Goal: Communication & Community: Share content

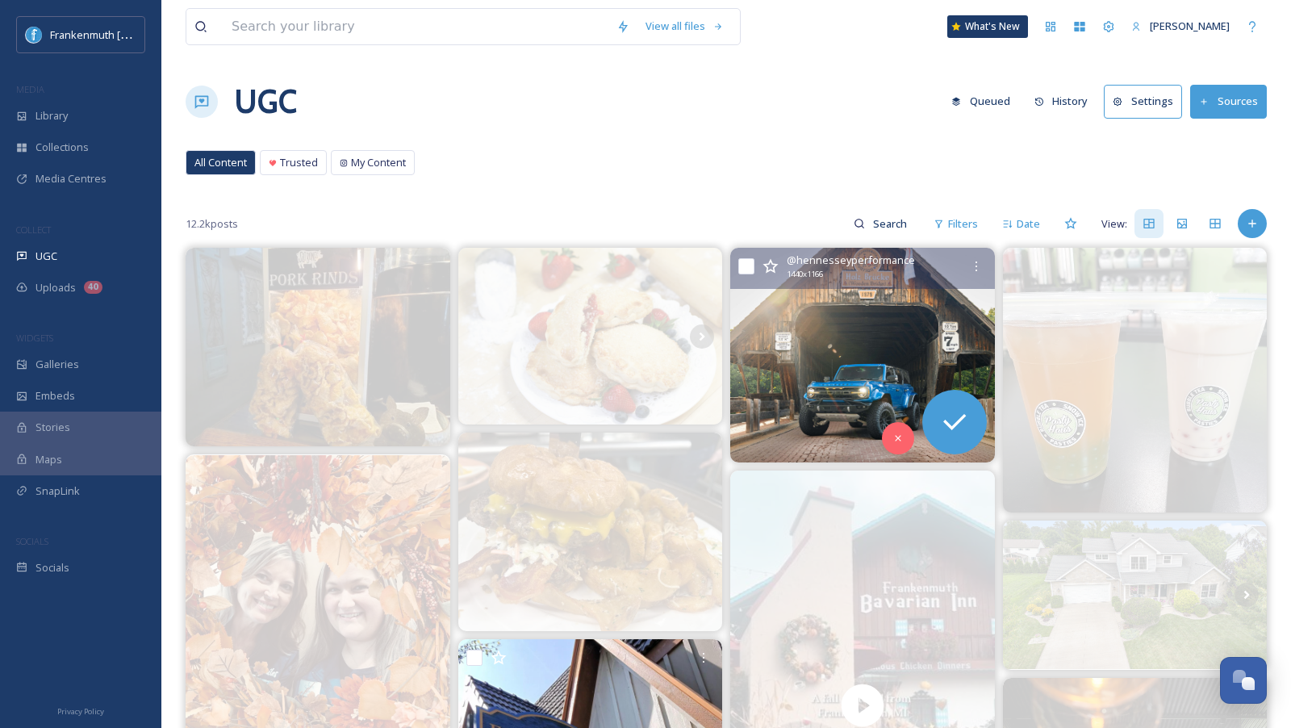
scroll to position [537, 0]
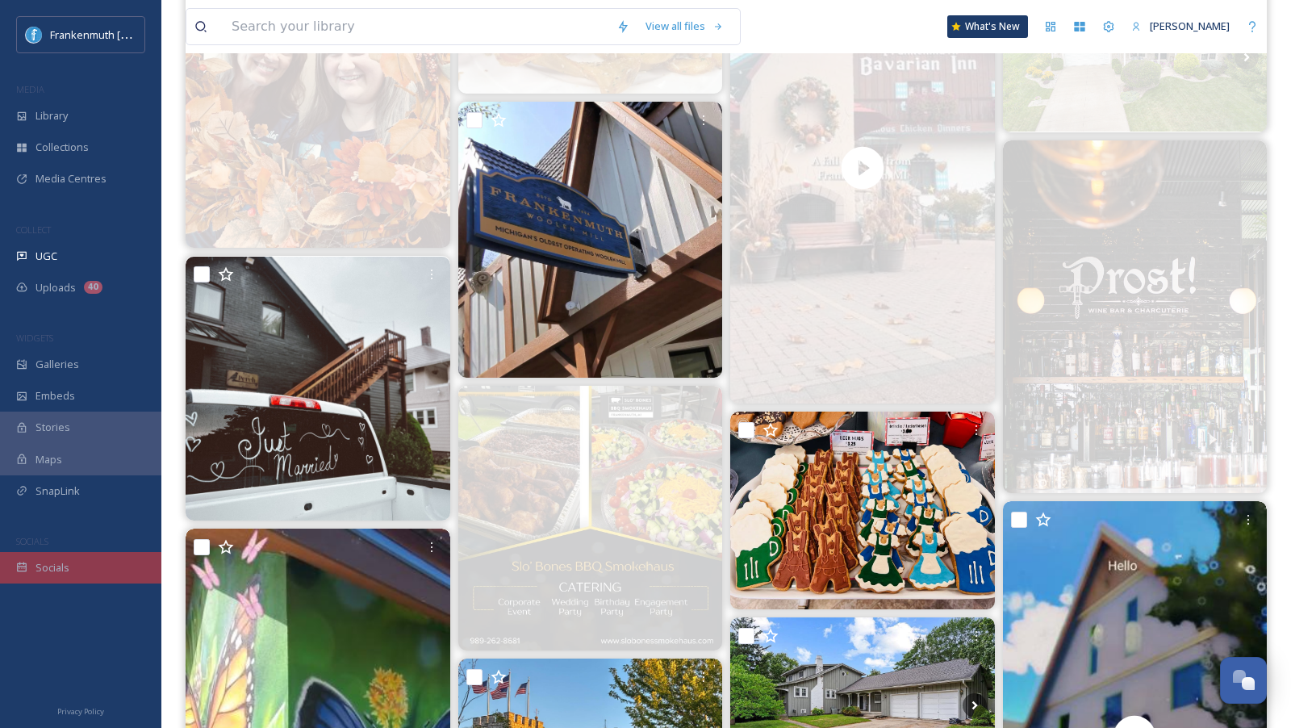
click at [73, 557] on div "Socials" at bounding box center [80, 567] width 161 height 31
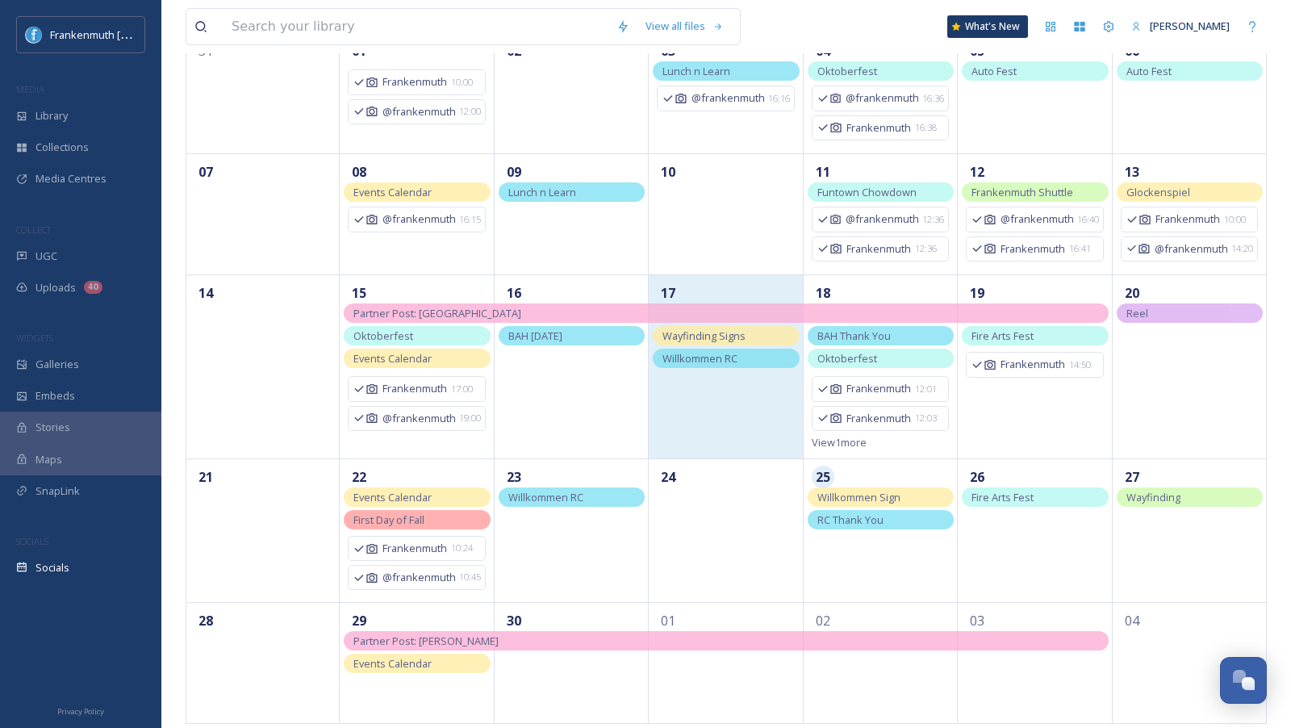
scroll to position [188, 0]
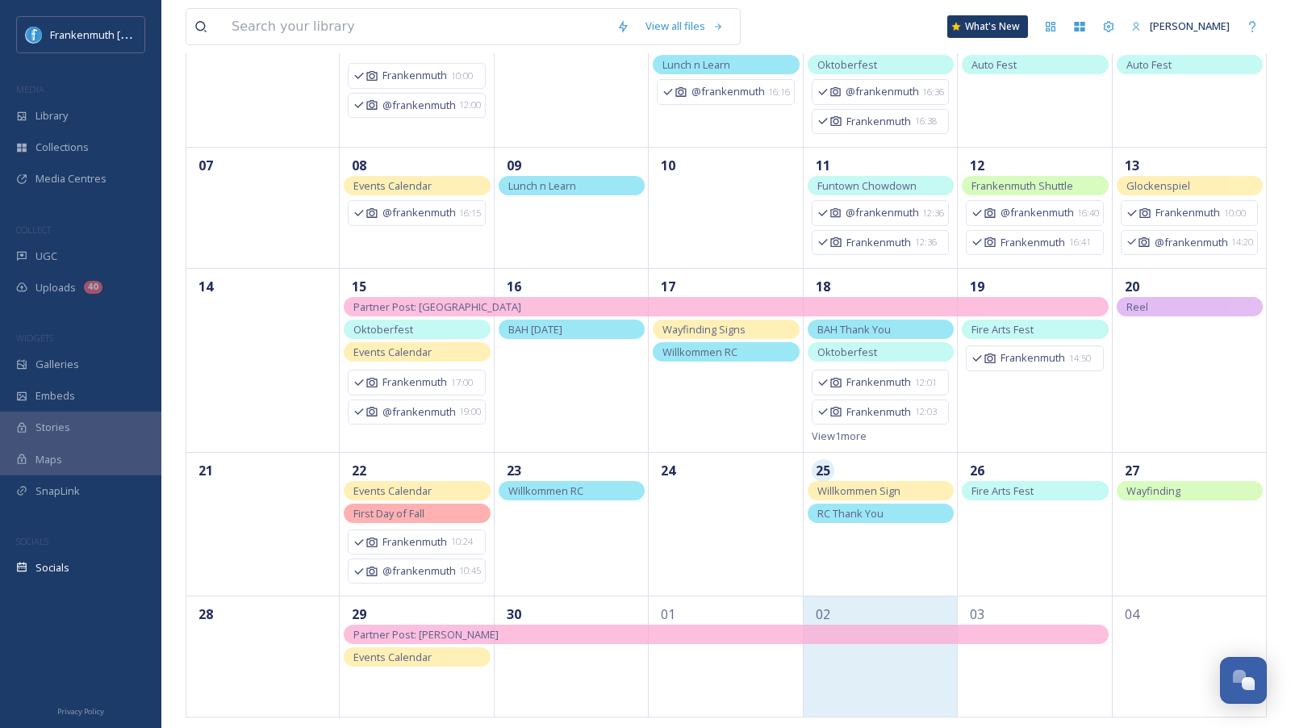
click at [874, 657] on div "02" at bounding box center [880, 655] width 154 height 121
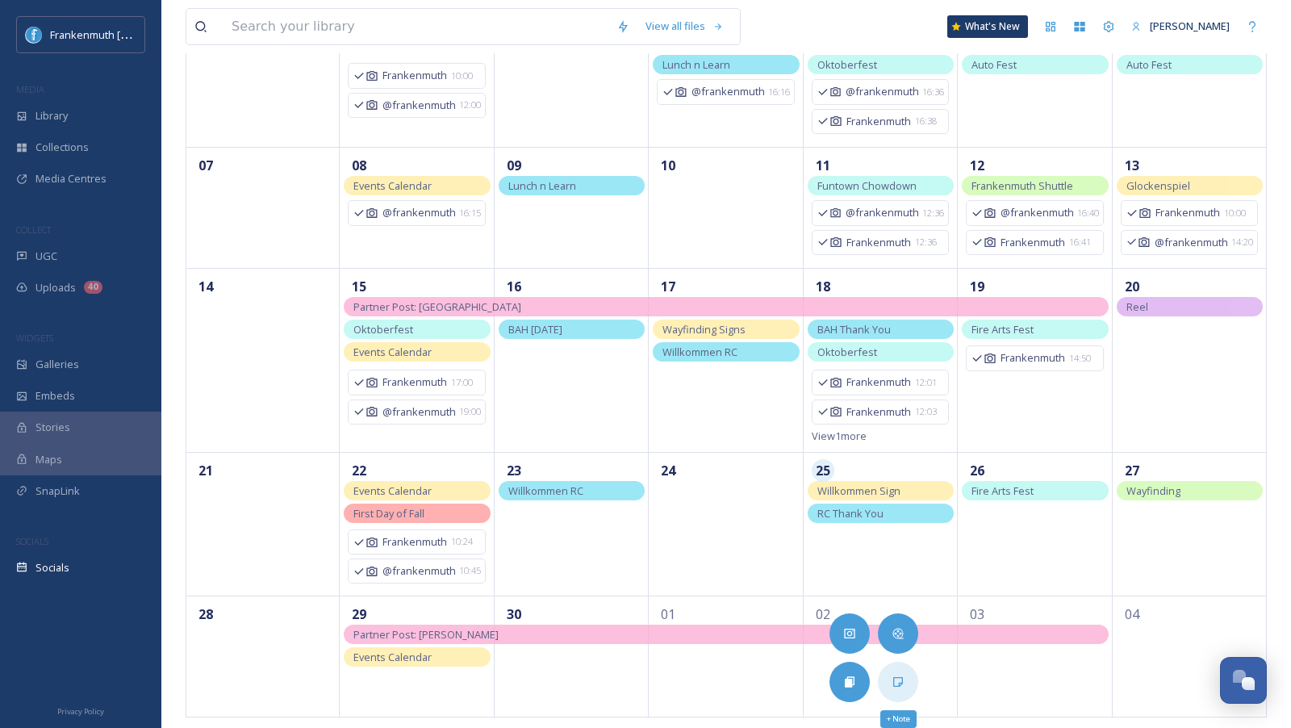
click at [896, 679] on icon at bounding box center [897, 681] width 13 height 13
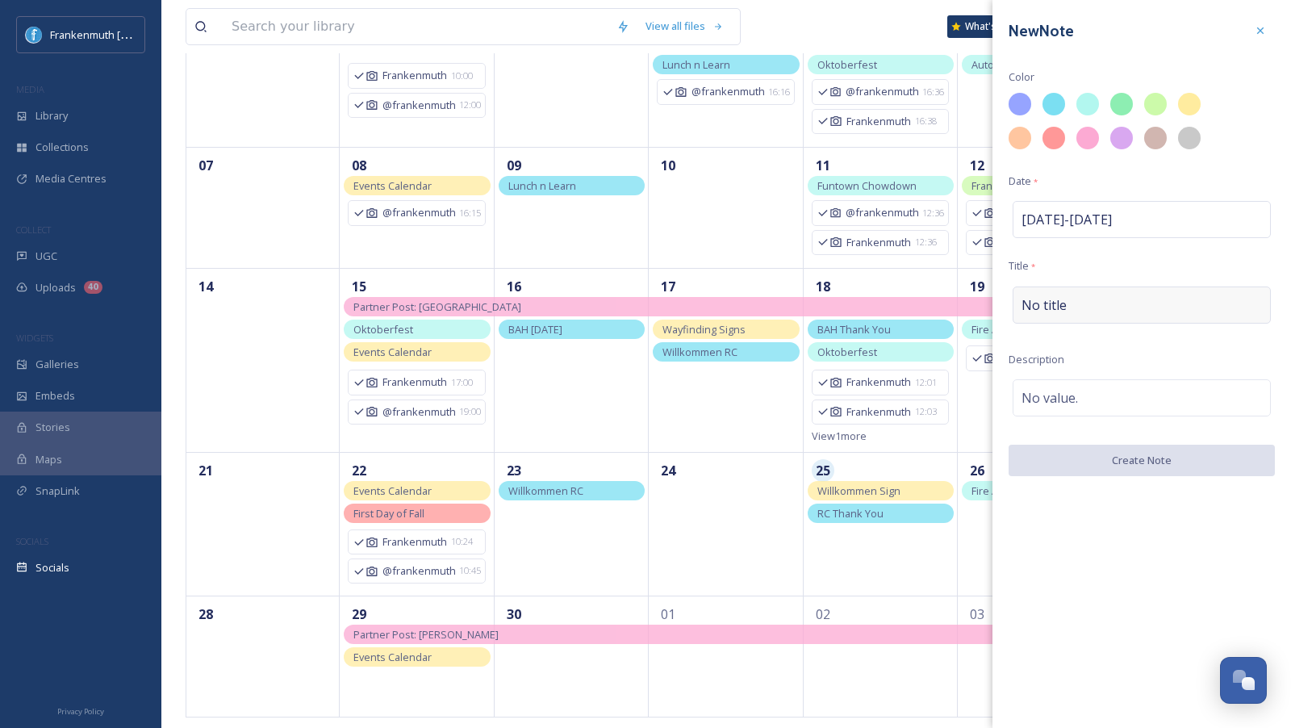
click at [1092, 290] on div "No title" at bounding box center [1141, 304] width 258 height 37
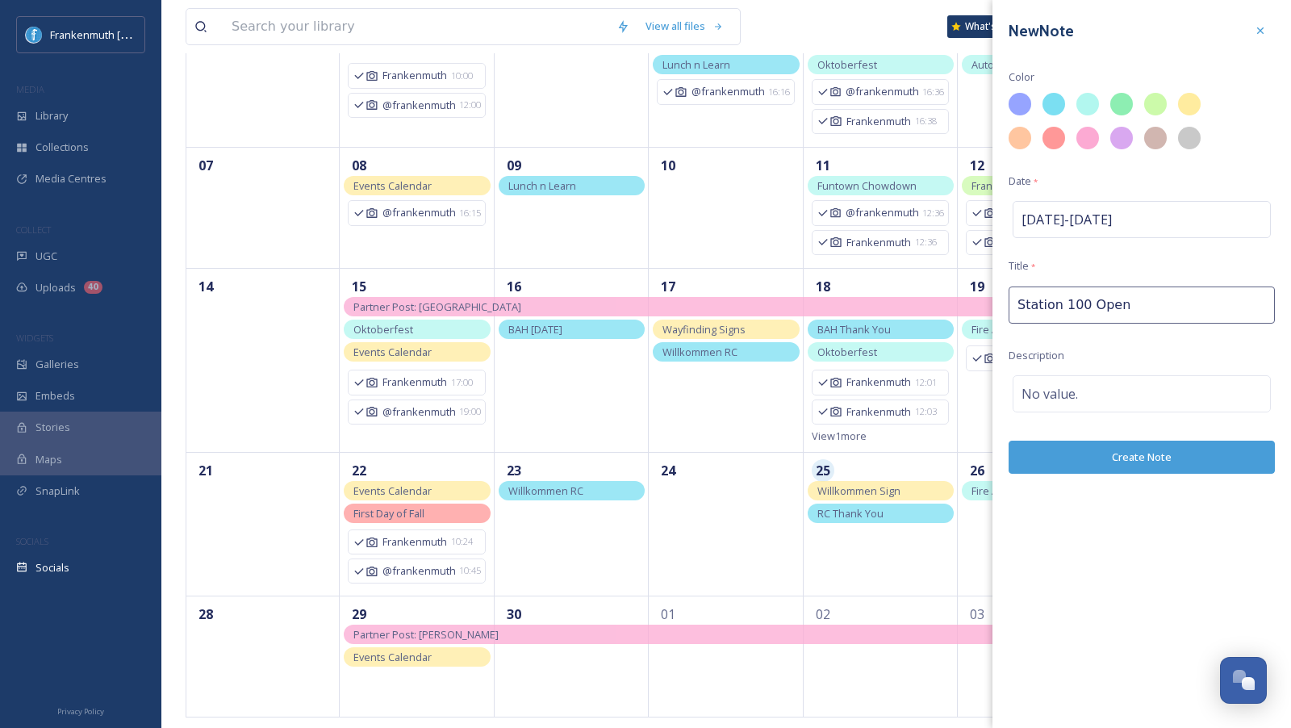
type input "Station 100 Opens"
click at [1093, 381] on div "No value." at bounding box center [1141, 393] width 258 height 37
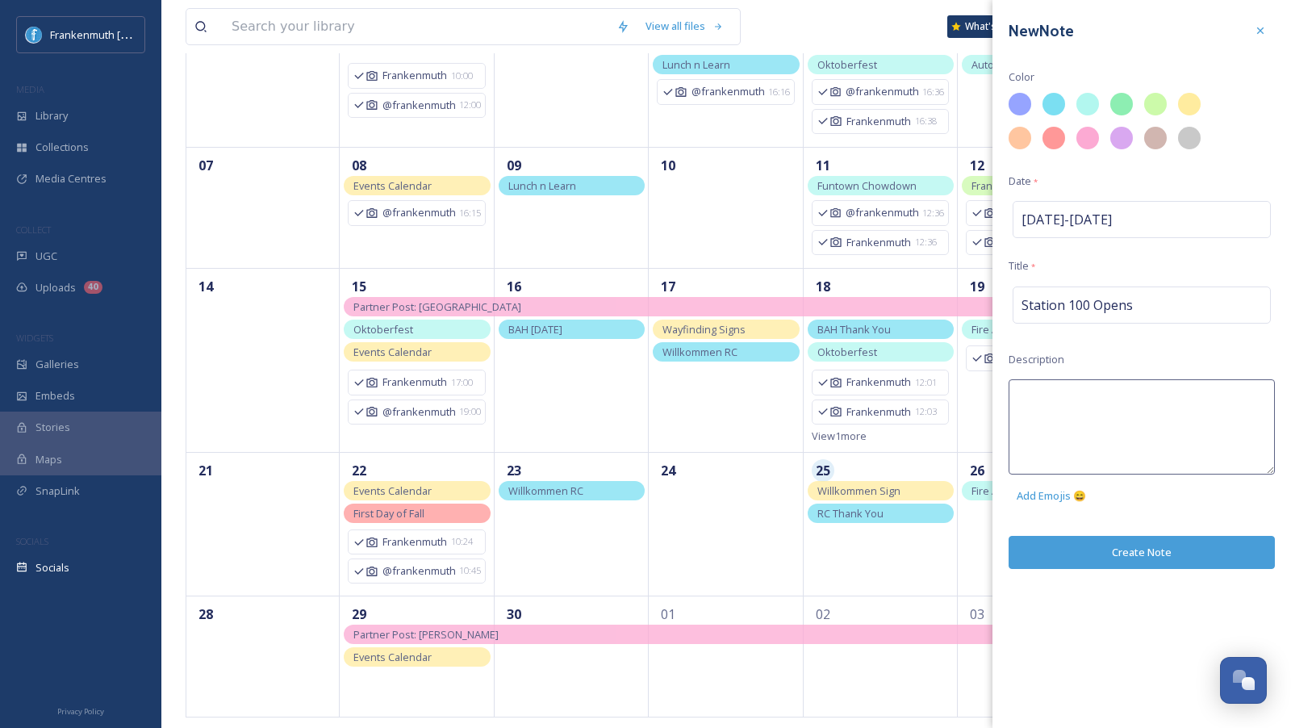
click at [1093, 381] on textarea at bounding box center [1141, 426] width 266 height 95
type textarea "Rooftop Bar"
click at [1188, 111] on div at bounding box center [1188, 103] width 27 height 27
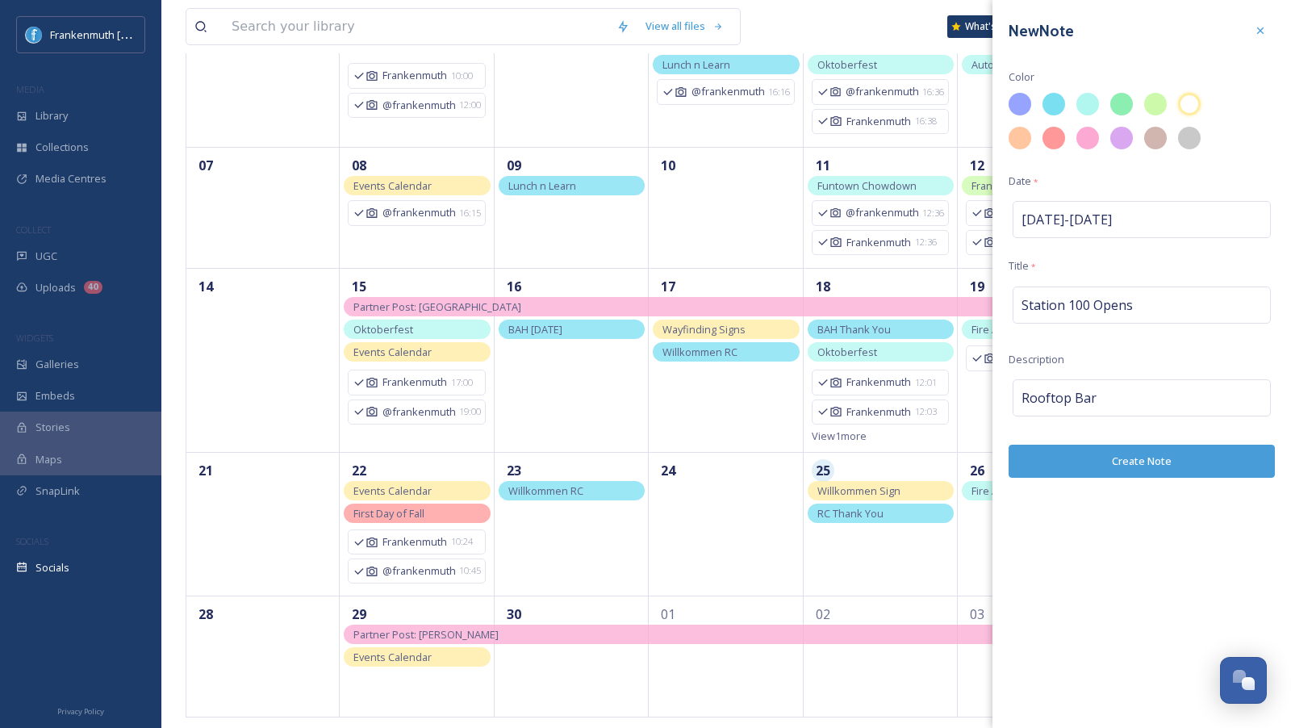
click at [1159, 453] on button "Create Note" at bounding box center [1141, 460] width 266 height 33
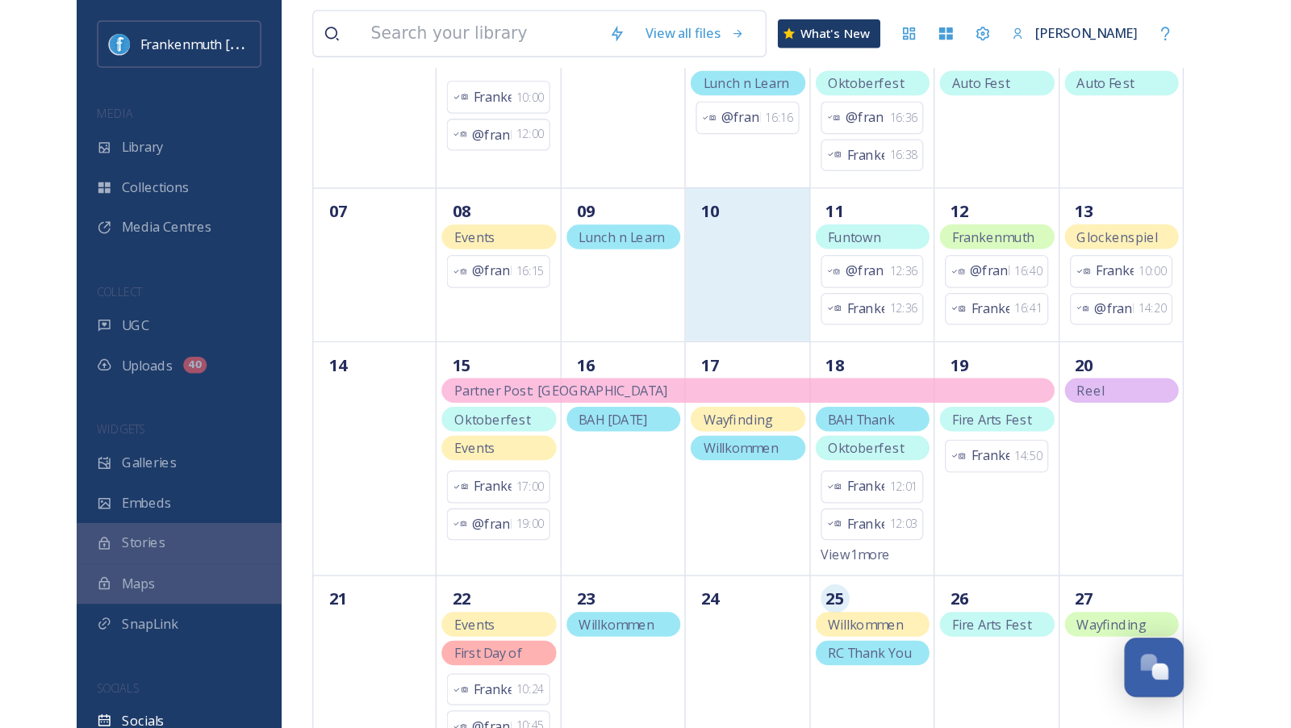
scroll to position [109, 0]
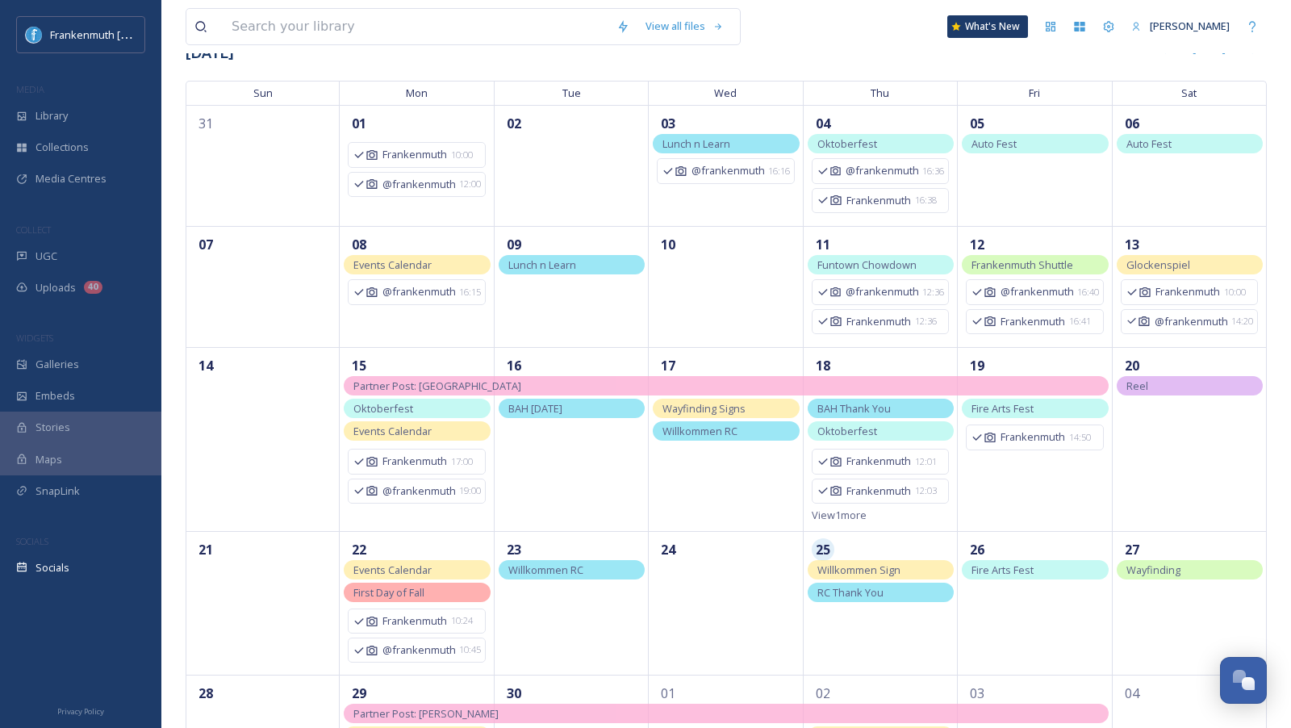
click at [887, 568] on span "Willkommen Sign" at bounding box center [858, 569] width 83 height 15
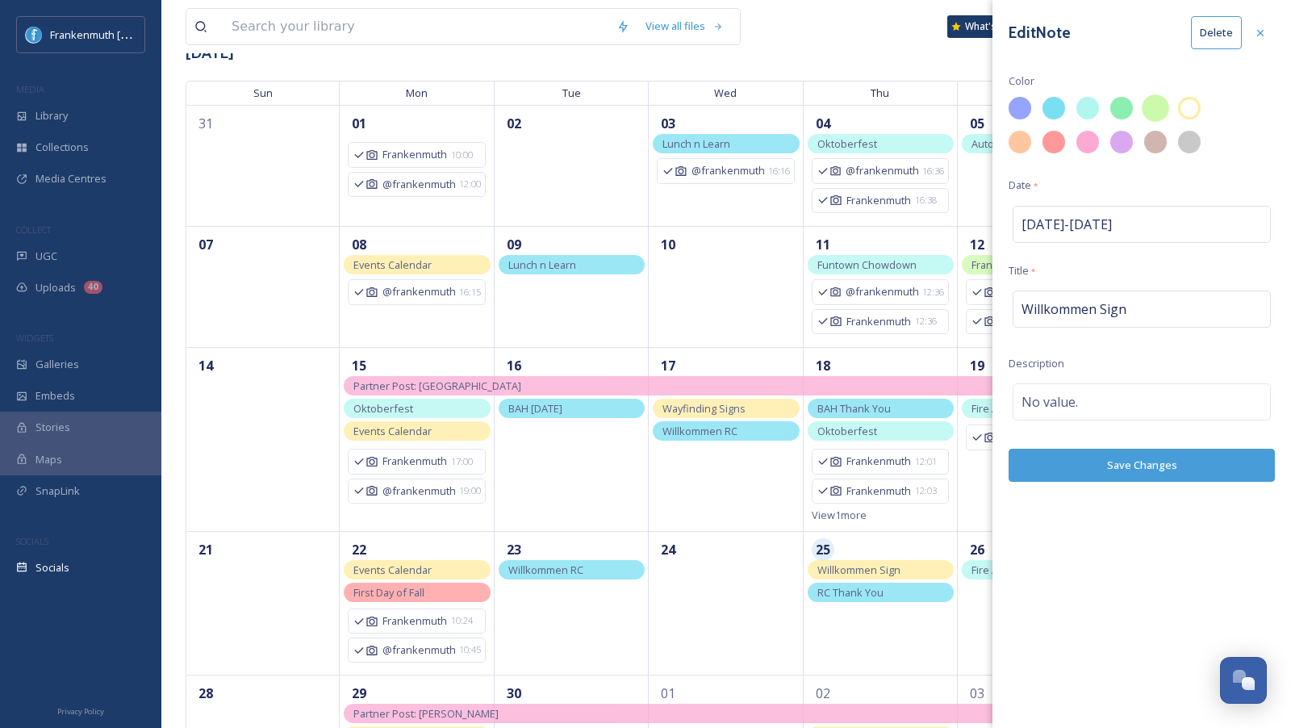
click at [1154, 107] on div at bounding box center [1154, 108] width 27 height 27
click at [1133, 454] on button "Save Changes" at bounding box center [1141, 465] width 266 height 33
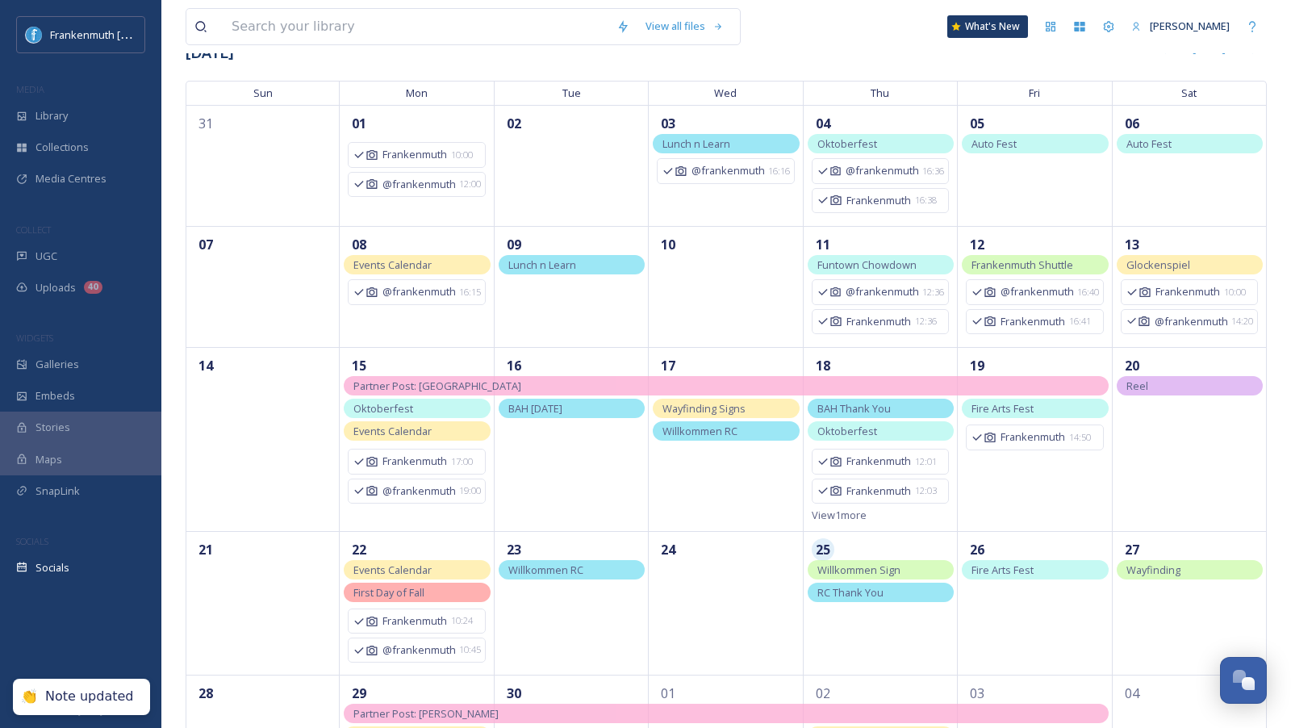
click at [700, 413] on span "Wayfinding Signs" at bounding box center [703, 408] width 83 height 15
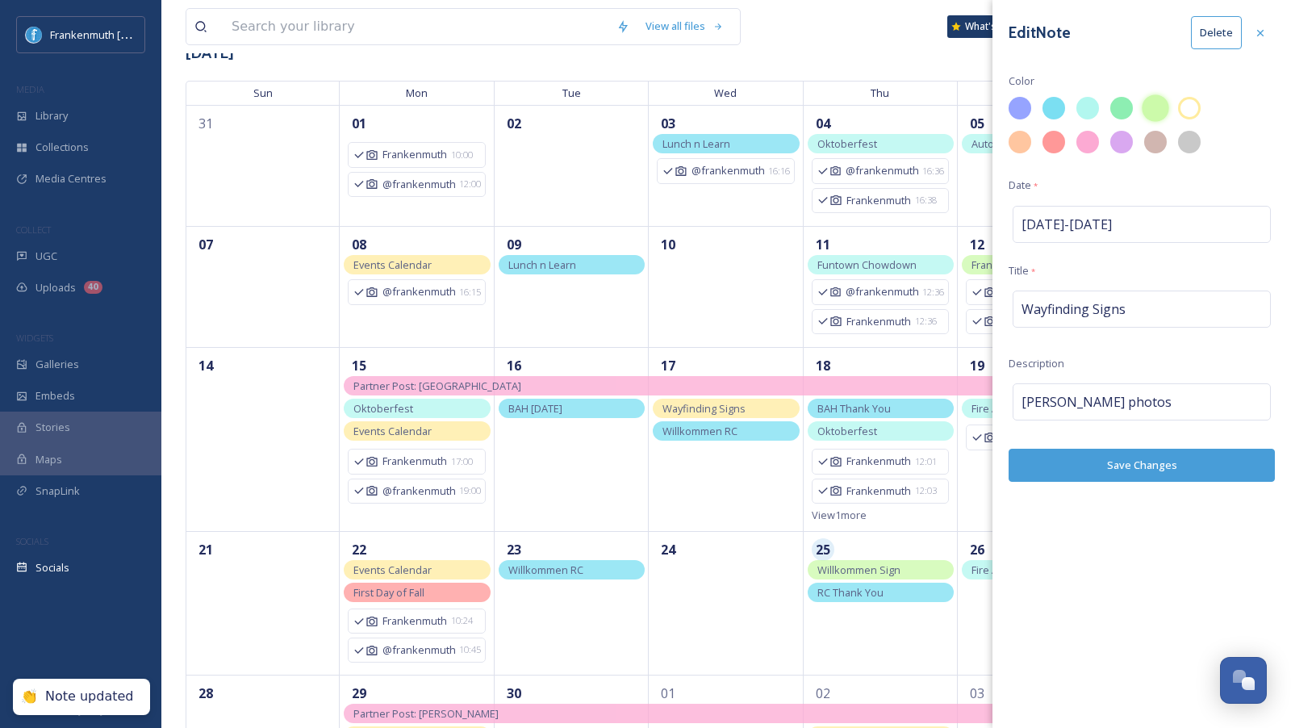
click at [1149, 109] on div at bounding box center [1154, 108] width 27 height 27
click at [1131, 455] on button "Save Changes" at bounding box center [1141, 465] width 266 height 33
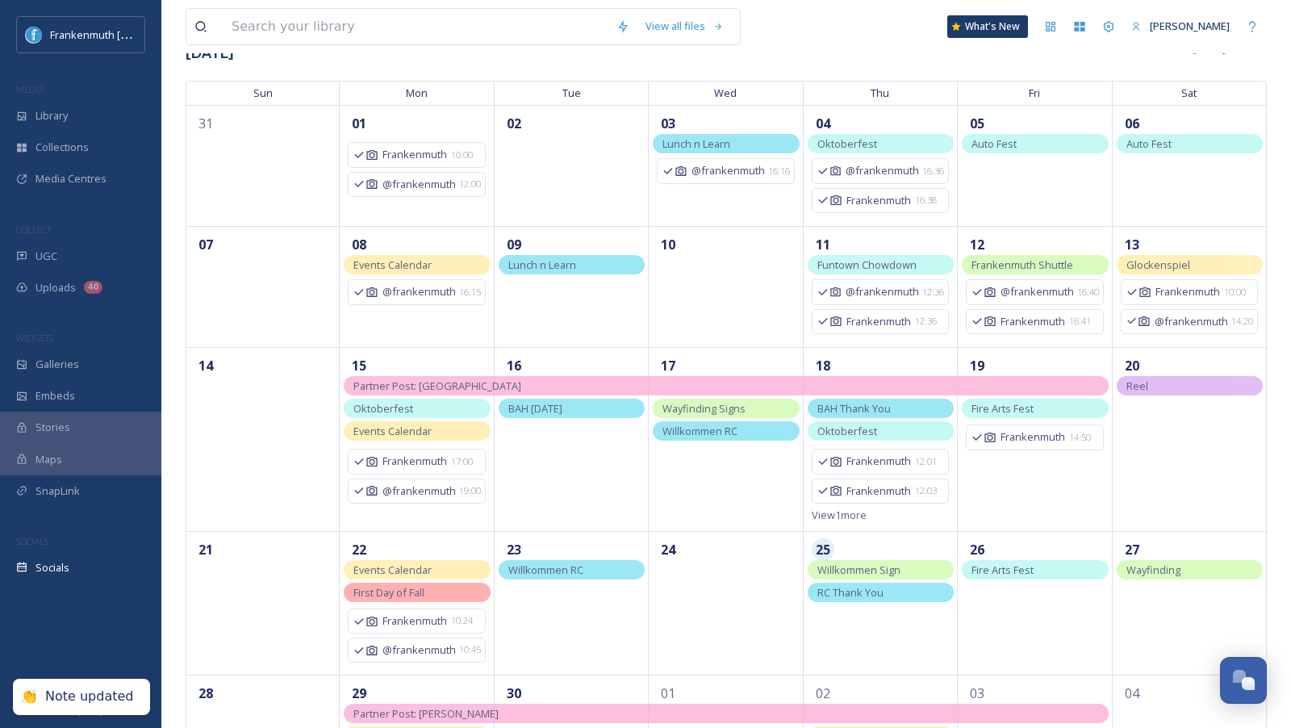
click at [1185, 562] on div "Wayfinding" at bounding box center [1189, 569] width 146 height 19
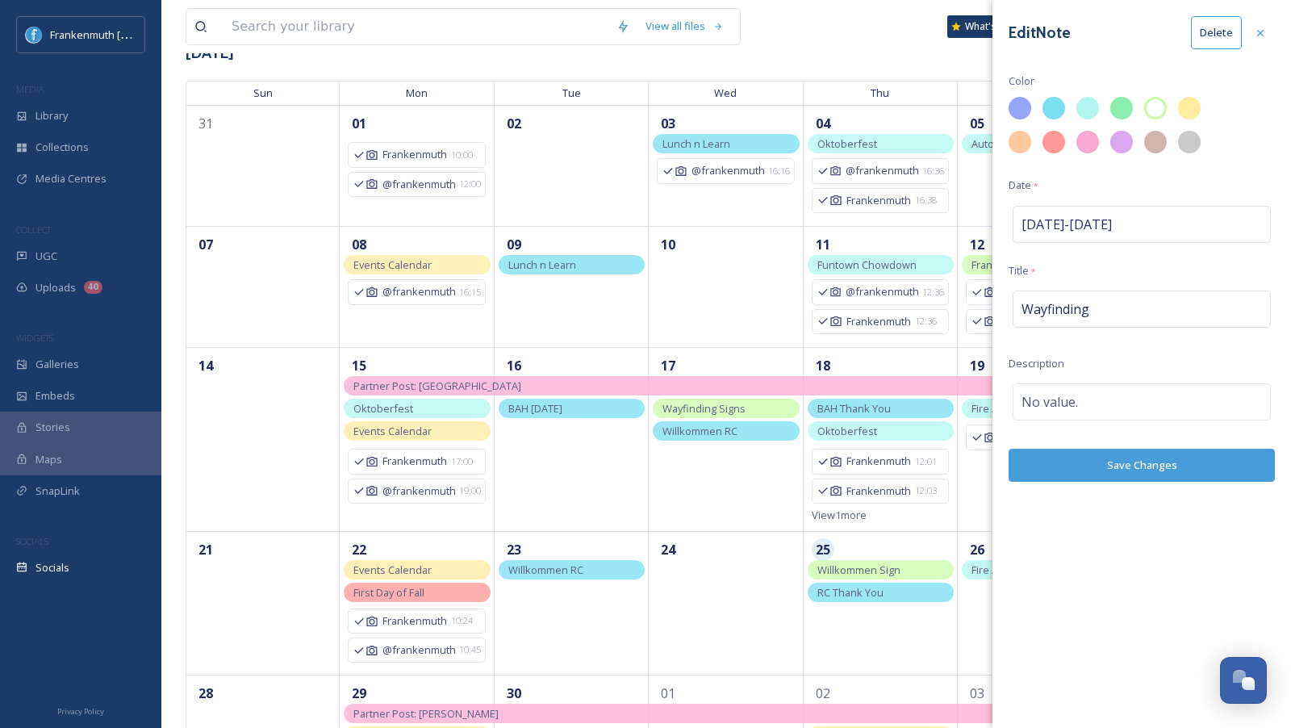
click at [1212, 35] on button "Delete" at bounding box center [1216, 32] width 51 height 33
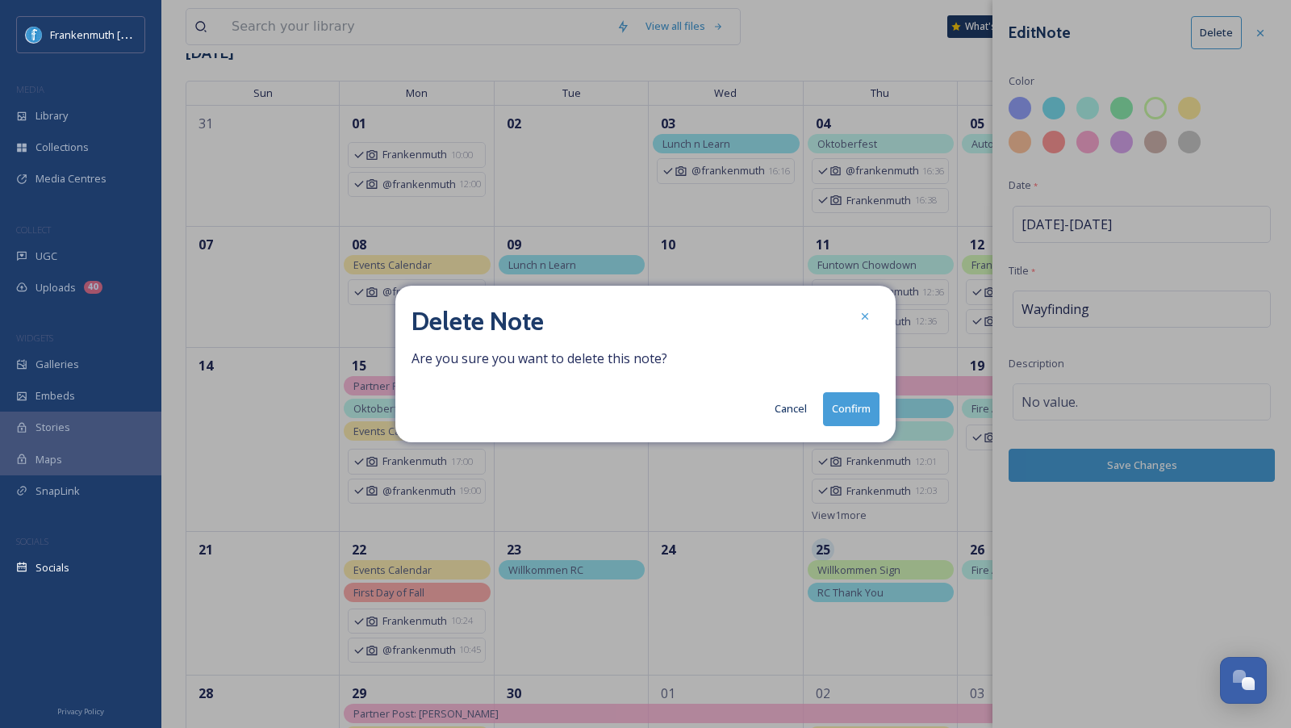
drag, startPoint x: 855, startPoint y: 407, endPoint x: 855, endPoint y: 418, distance: 10.5
click at [854, 416] on button "Confirm" at bounding box center [851, 408] width 56 height 33
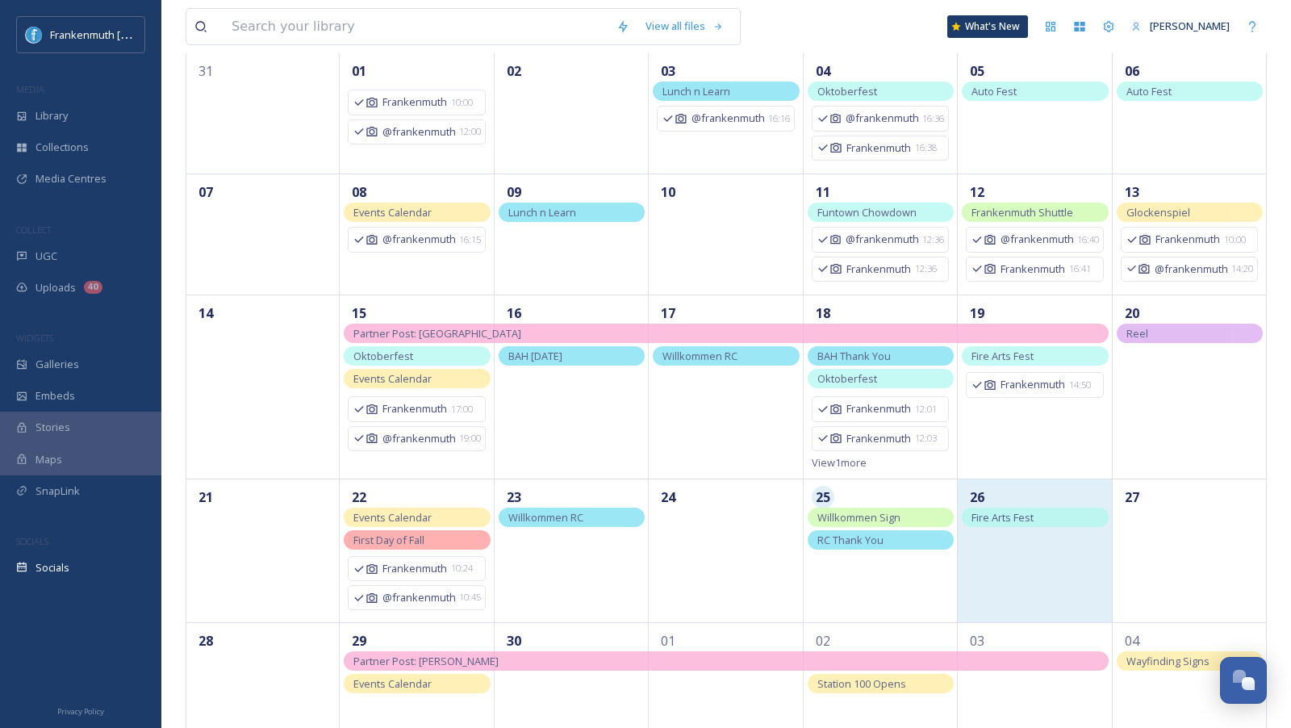
scroll to position [188, 0]
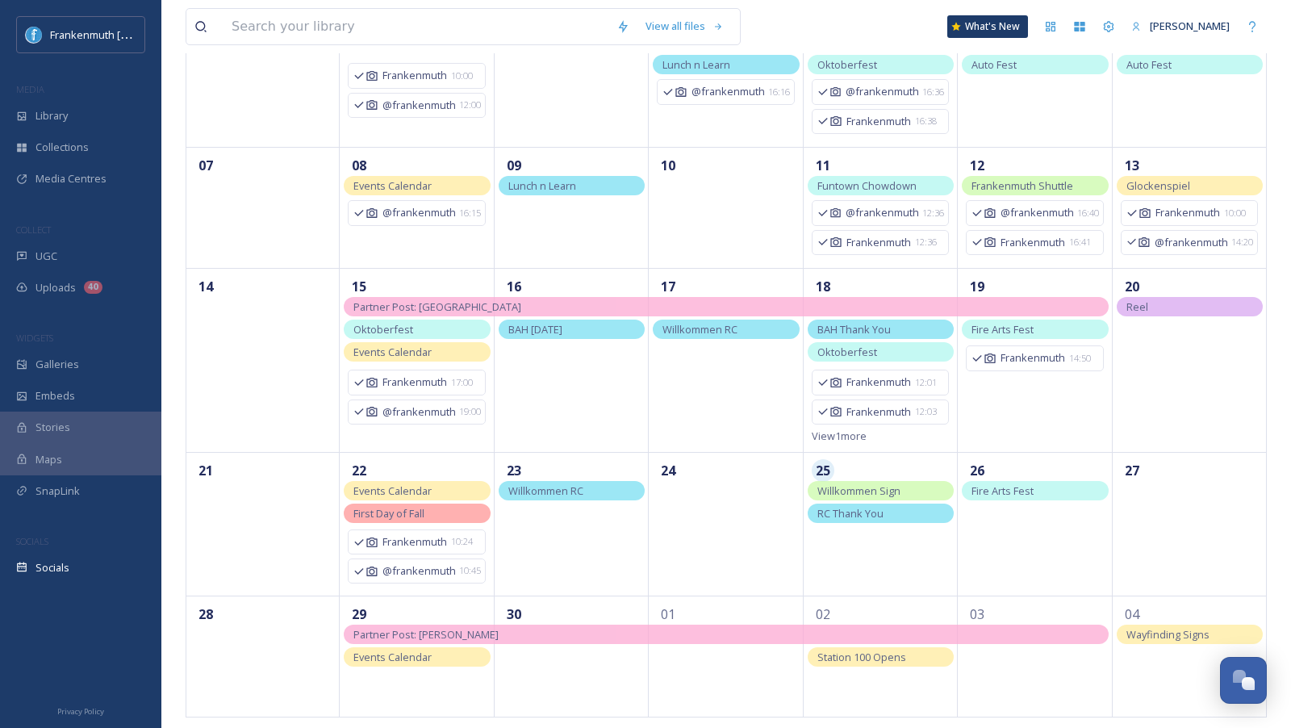
drag, startPoint x: 726, startPoint y: 410, endPoint x: 265, endPoint y: 1, distance: 616.6
